Goal: Information Seeking & Learning: Learn about a topic

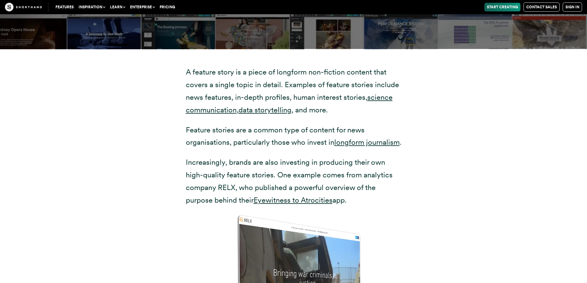
scroll to position [1263, 0]
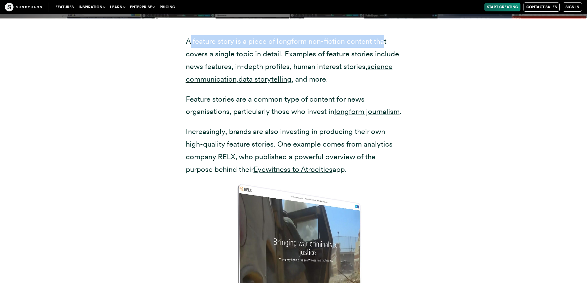
drag, startPoint x: 188, startPoint y: 40, endPoint x: 383, endPoint y: 25, distance: 195.0
click at [383, 25] on div "A feature story is a piece of longform non-fiction content that covers a single…" at bounding box center [293, 206] width 240 height 376
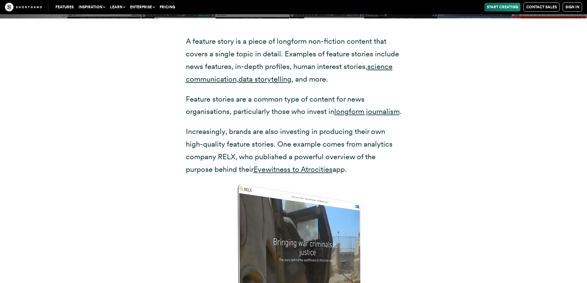
click at [107, 86] on div "A feature story is a piece of longform non-fiction content that covers a single…" at bounding box center [293, 206] width 481 height 376
click at [188, 40] on p "A feature story is a piece of longform non-fiction content that covers a single…" at bounding box center [294, 60] width 216 height 50
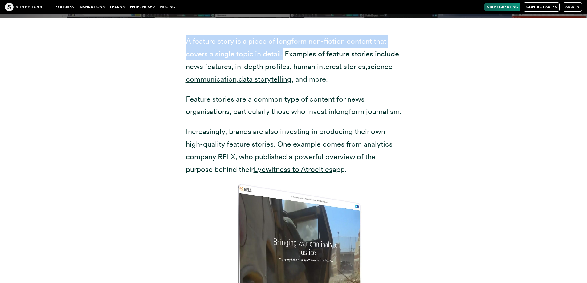
drag, startPoint x: 188, startPoint y: 40, endPoint x: 281, endPoint y: 52, distance: 94.1
click at [281, 52] on p "A feature story is a piece of longform non-fiction content that covers a single…" at bounding box center [294, 60] width 216 height 50
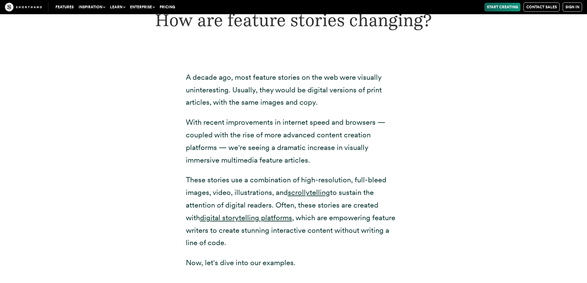
scroll to position [1733, 0]
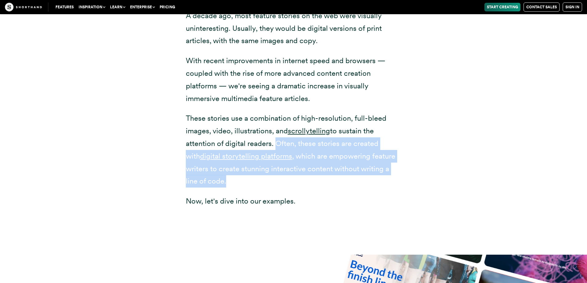
drag, startPoint x: 274, startPoint y: 154, endPoint x: 411, endPoint y: 196, distance: 142.8
click at [411, 196] on div "A decade ago, most feature stories on the web were visually uninteresting. Usua…" at bounding box center [293, 124] width 240 height 262
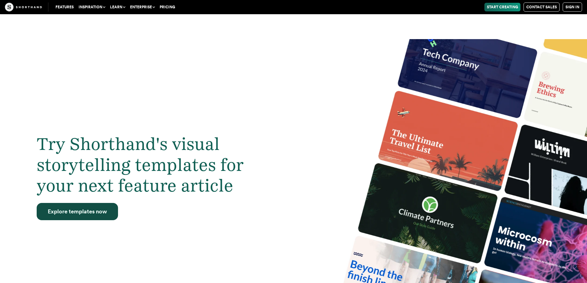
scroll to position [1979, 0]
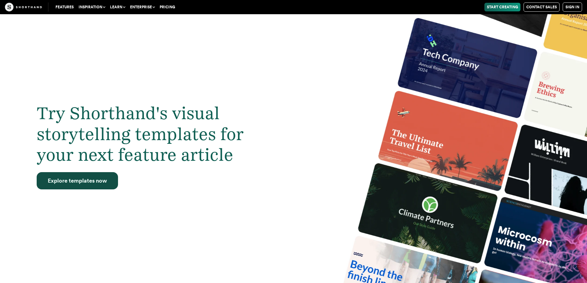
click at [275, 171] on div "Try Shorthand's visual storytelling templates for your next feature article Exp…" at bounding box center [293, 149] width 587 height 283
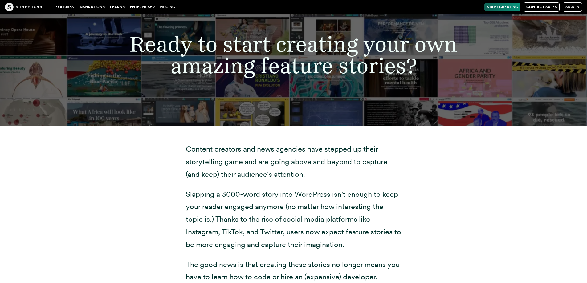
scroll to position [6330, 0]
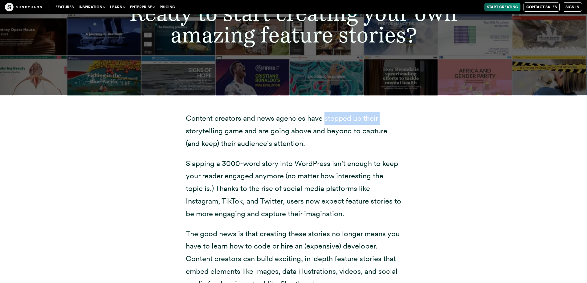
drag, startPoint x: 326, startPoint y: 94, endPoint x: 82, endPoint y: 101, distance: 244.1
click at [83, 104] on div "Content creators and news agencies have stepped up their storytelling game and …" at bounding box center [293, 237] width 481 height 285
drag, startPoint x: 323, startPoint y: 91, endPoint x: 383, endPoint y: 116, distance: 64.9
click at [383, 116] on p "Content creators and news agencies have stepped up their storytelling game and …" at bounding box center [294, 131] width 216 height 38
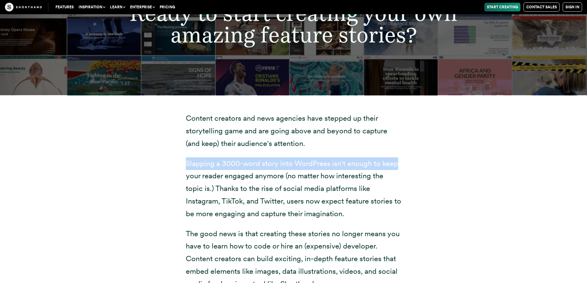
drag, startPoint x: 186, startPoint y: 137, endPoint x: 382, endPoint y: 140, distance: 195.4
click at [402, 137] on div "Content creators and news agencies have stepped up their storytelling game and …" at bounding box center [293, 237] width 240 height 285
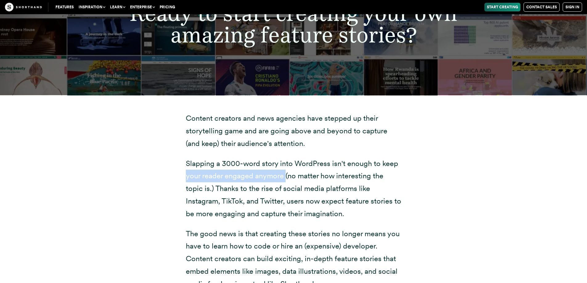
drag, startPoint x: 186, startPoint y: 150, endPoint x: 283, endPoint y: 150, distance: 97.7
click at [286, 157] on p "Slapping a 3000-word story into WordPress isn't enough to keep your reader enga…" at bounding box center [294, 188] width 216 height 63
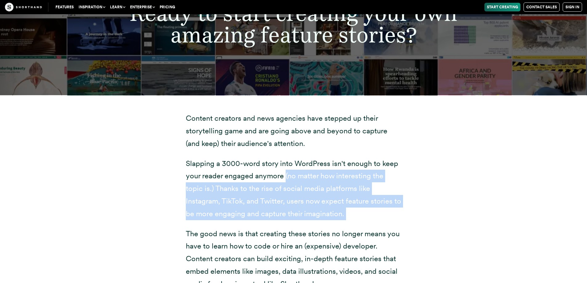
drag, startPoint x: 286, startPoint y: 151, endPoint x: 357, endPoint y: 190, distance: 81.1
click at [357, 190] on p "Slapping a 3000-word story into WordPress isn't enough to keep your reader enga…" at bounding box center [294, 188] width 216 height 63
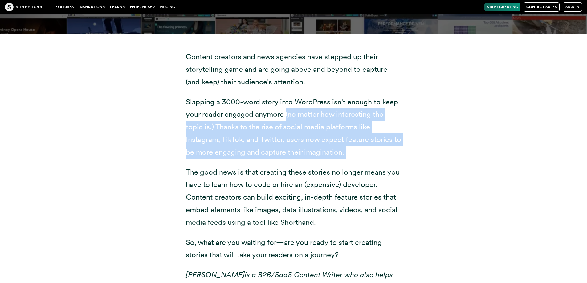
scroll to position [6423, 0]
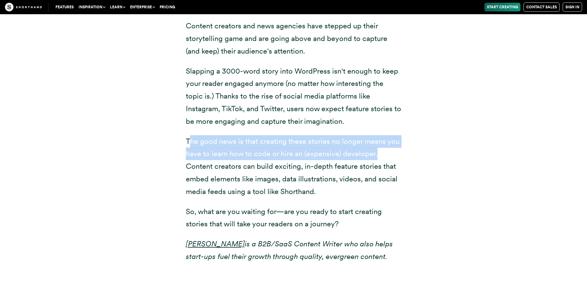
drag, startPoint x: 188, startPoint y: 114, endPoint x: 371, endPoint y: 137, distance: 183.8
click at [377, 135] on p "The good news is that creating these stories no longer means you have to learn …" at bounding box center [294, 166] width 216 height 63
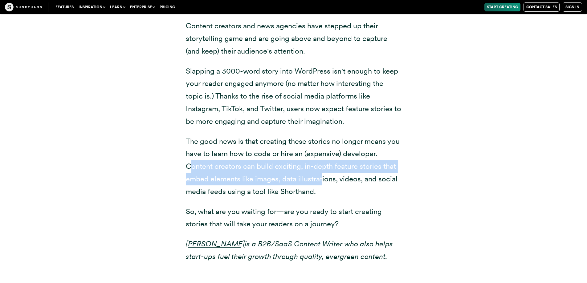
drag, startPoint x: 189, startPoint y: 141, endPoint x: 322, endPoint y: 149, distance: 132.4
click at [322, 149] on p "The good news is that creating these stories no longer means you have to learn …" at bounding box center [294, 166] width 216 height 63
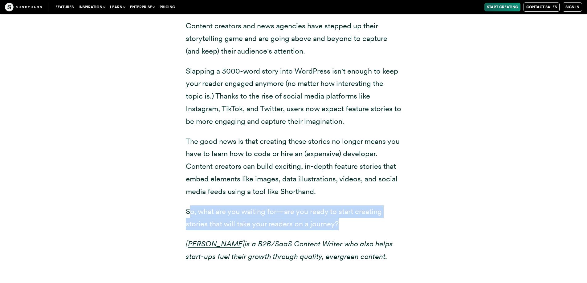
drag, startPoint x: 190, startPoint y: 188, endPoint x: 342, endPoint y: 194, distance: 152.0
click at [342, 205] on p "So, what are you waiting for—are you ready to start creating stories that will …" at bounding box center [294, 217] width 216 height 25
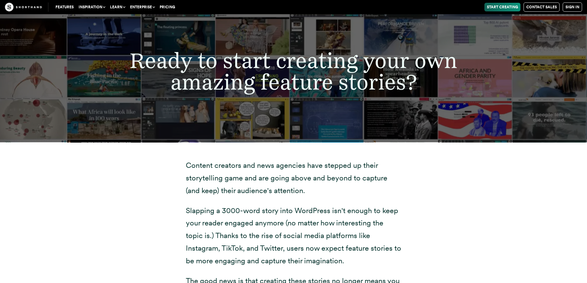
scroll to position [6345, 0]
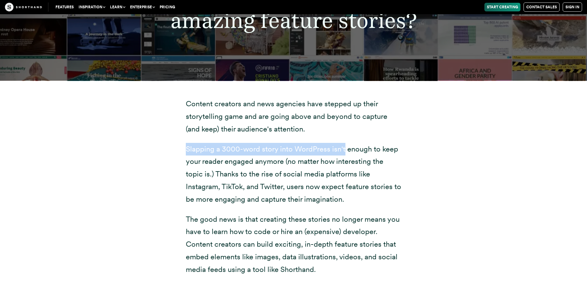
drag, startPoint x: 186, startPoint y: 124, endPoint x: 344, endPoint y: 124, distance: 158.0
click at [344, 143] on p "Slapping a 3000-word story into WordPress isn't enough to keep your reader enga…" at bounding box center [294, 174] width 216 height 63
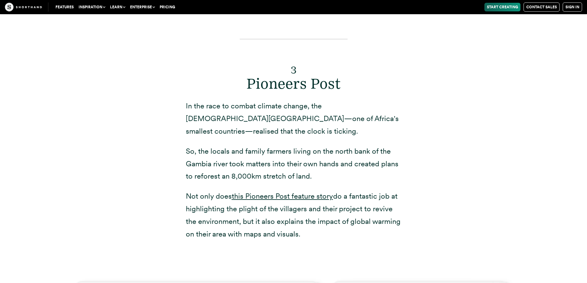
scroll to position [3510, 0]
